Goal: Find specific page/section: Find specific page/section

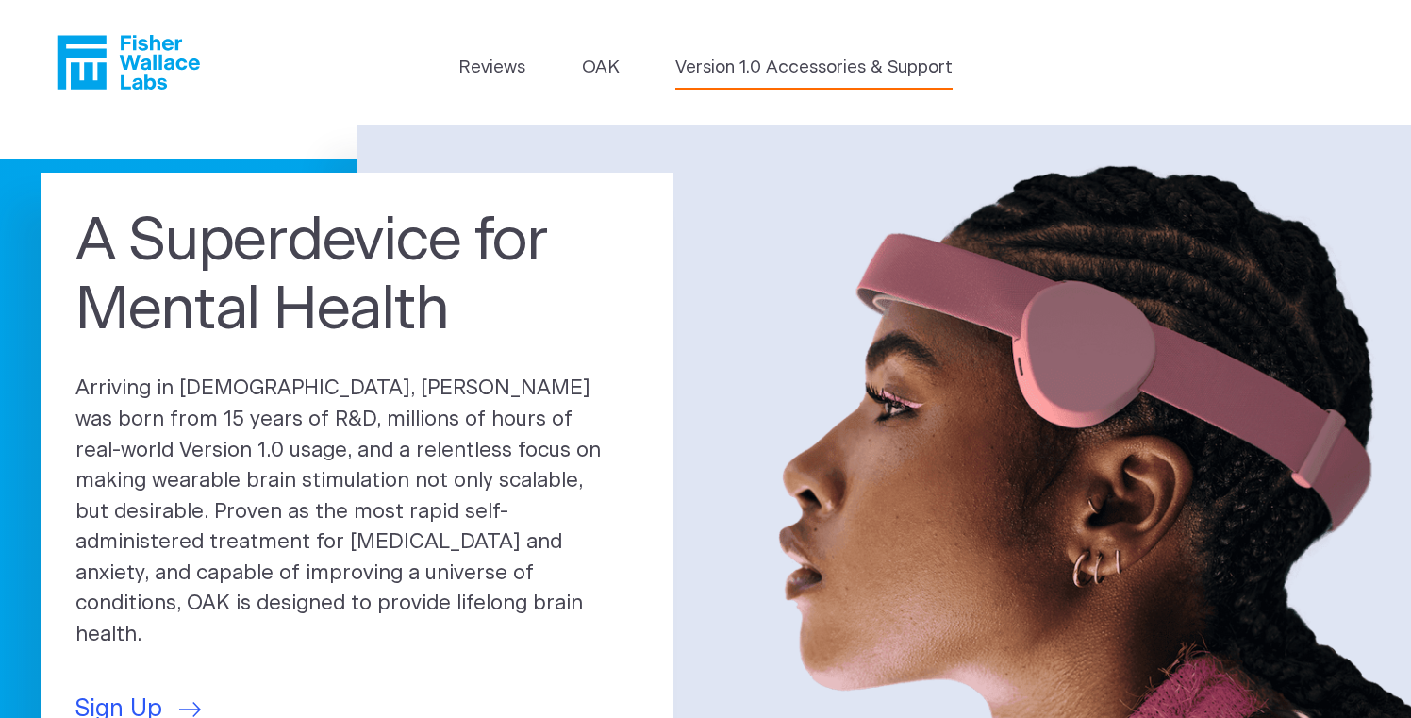
click at [715, 70] on link "Version 1.0 Accessories & Support" at bounding box center [814, 68] width 277 height 26
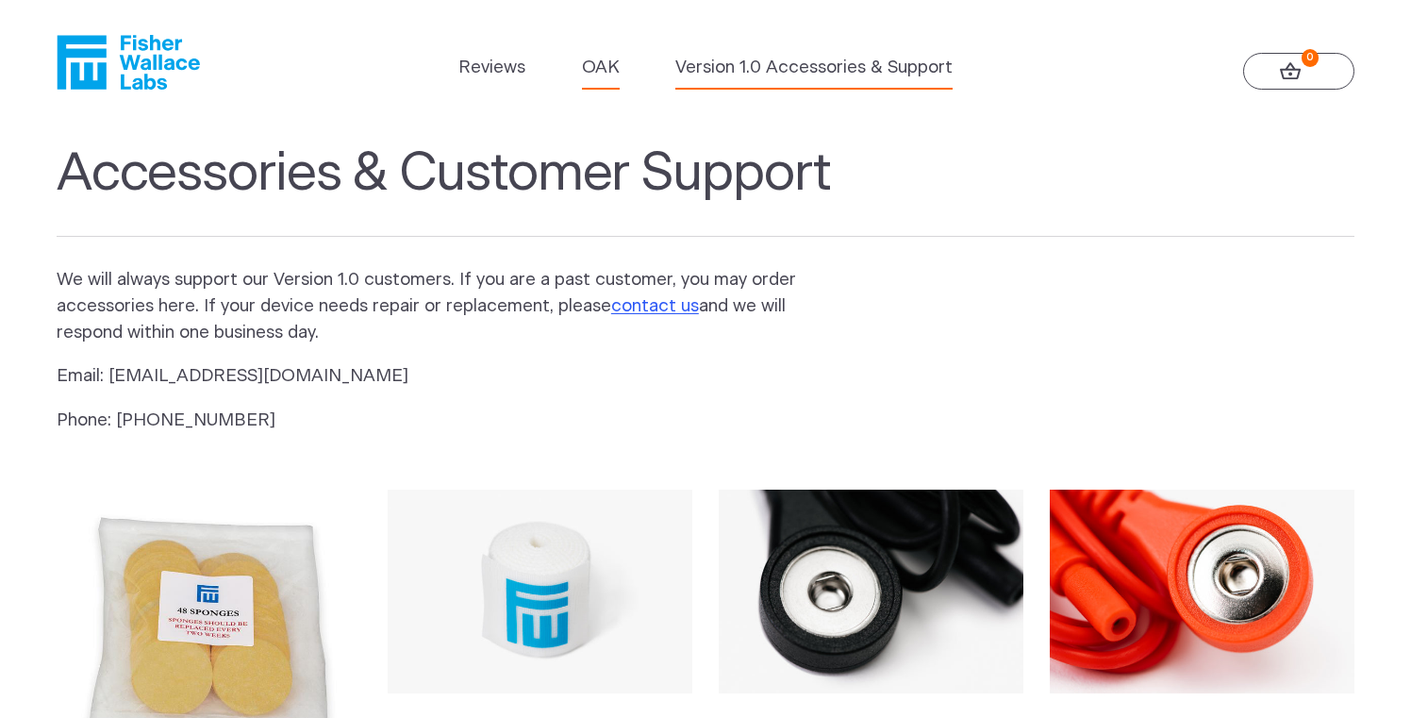
click at [614, 67] on link "OAK" at bounding box center [601, 68] width 38 height 26
